Goal: Information Seeking & Learning: Find specific fact

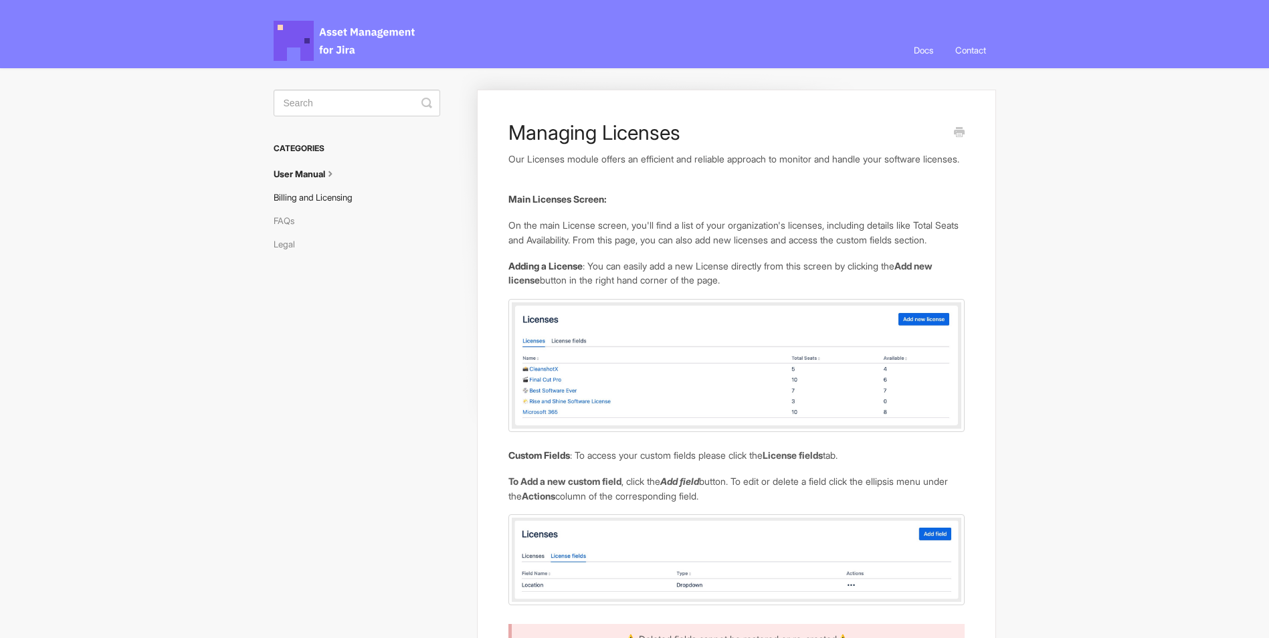
click at [302, 195] on link "Billing and Licensing" at bounding box center [318, 197] width 89 height 21
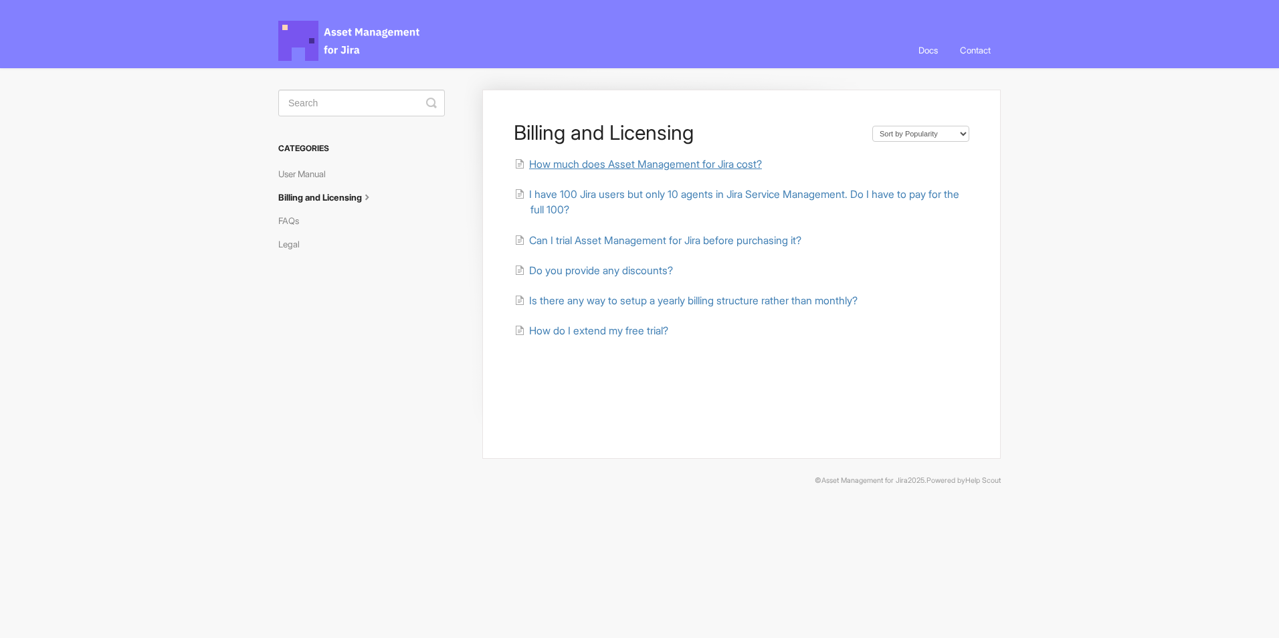
click at [587, 167] on span "How much does Asset Management for Jira cost?" at bounding box center [645, 164] width 233 height 13
